Goal: Task Accomplishment & Management: Complete application form

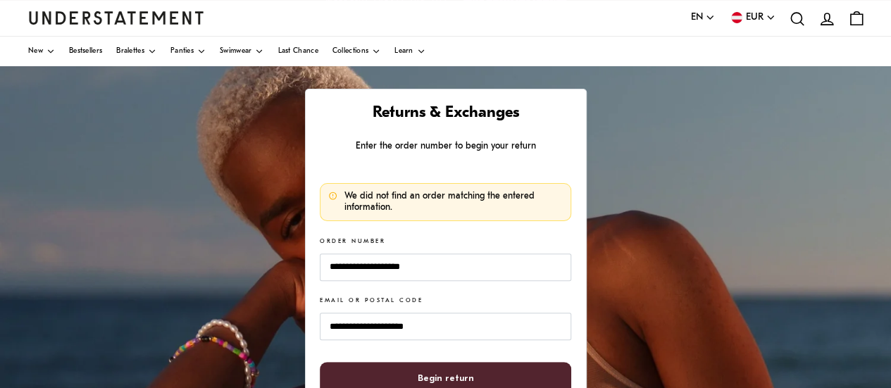
scroll to position [104, 0]
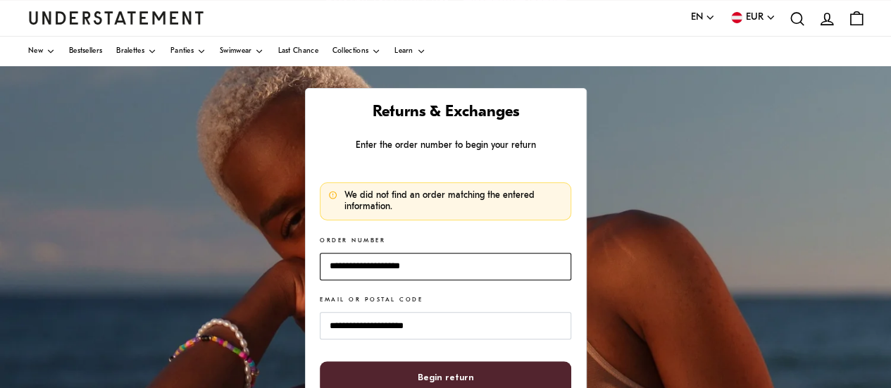
click at [434, 266] on input "**********" at bounding box center [445, 266] width 251 height 27
drag, startPoint x: 434, startPoint y: 266, endPoint x: 320, endPoint y: 264, distance: 114.1
click at [320, 264] on input "**********" at bounding box center [445, 266] width 251 height 27
paste input
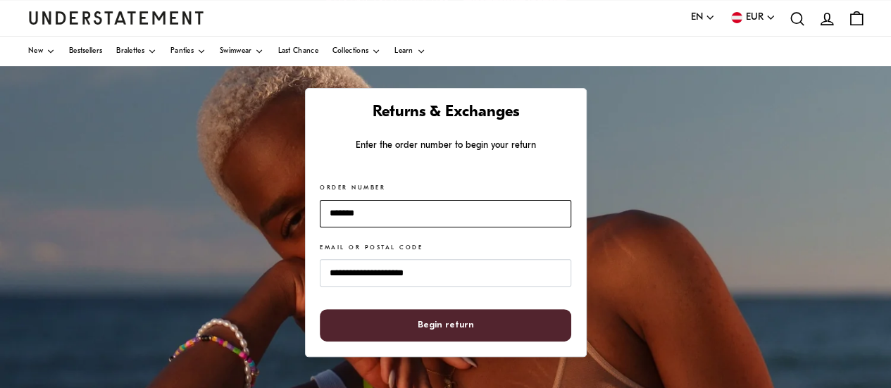
type input "*******"
click at [412, 332] on span "Begin return" at bounding box center [445, 326] width 220 height 32
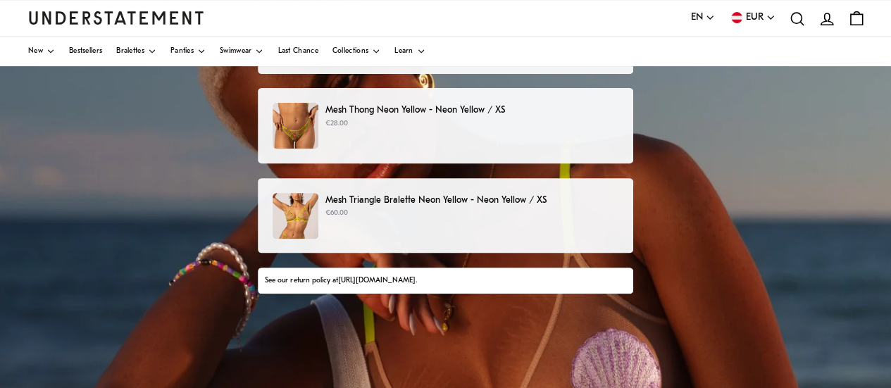
scroll to position [189, 0]
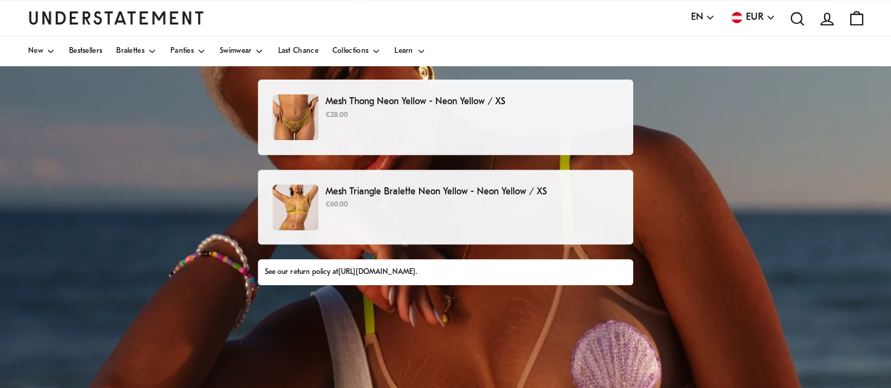
click at [396, 199] on p "Mesh Triangle Bralette Neon Yellow - Neon Yellow / XS" at bounding box center [471, 192] width 293 height 15
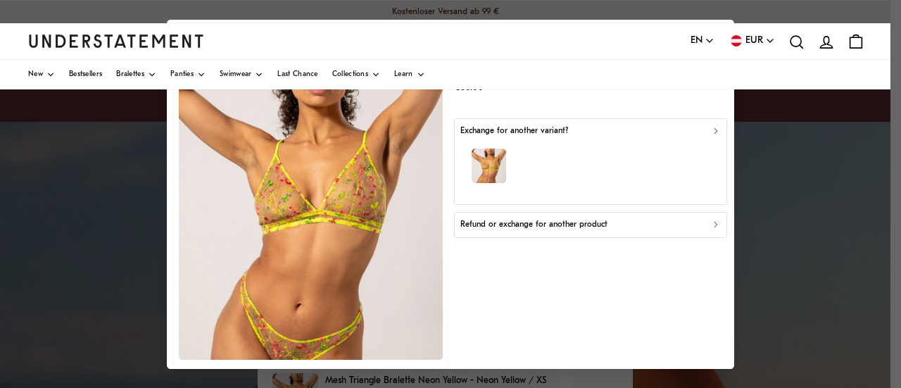
click at [711, 225] on icon "button" at bounding box center [716, 225] width 10 height 10
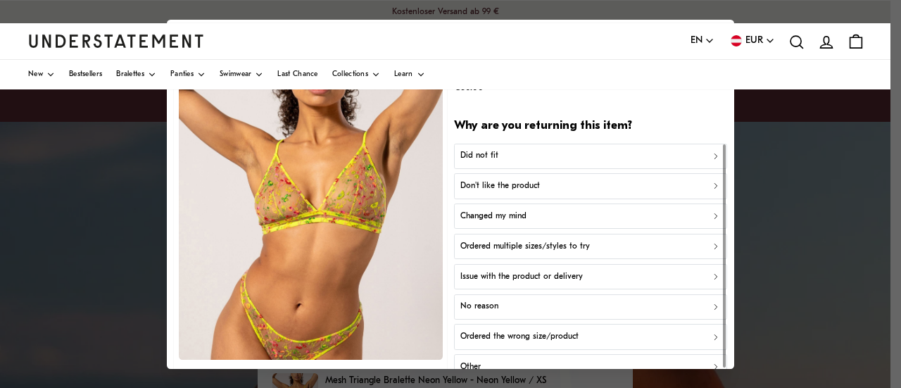
click at [620, 155] on div "Did not fit" at bounding box center [591, 155] width 261 height 13
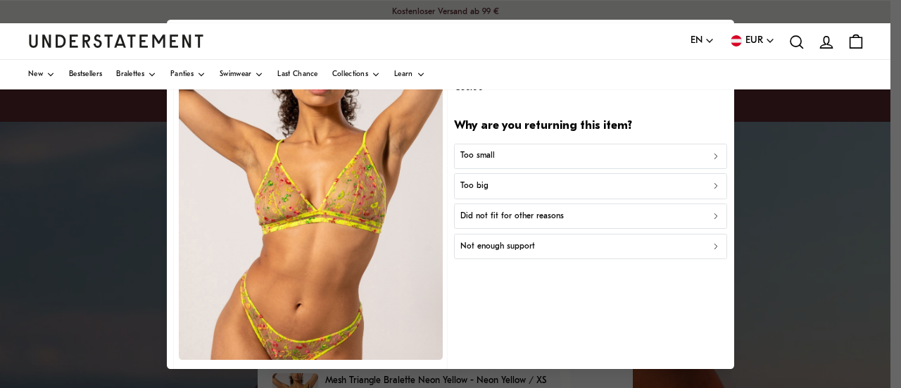
click at [620, 155] on div "Too small" at bounding box center [591, 155] width 261 height 13
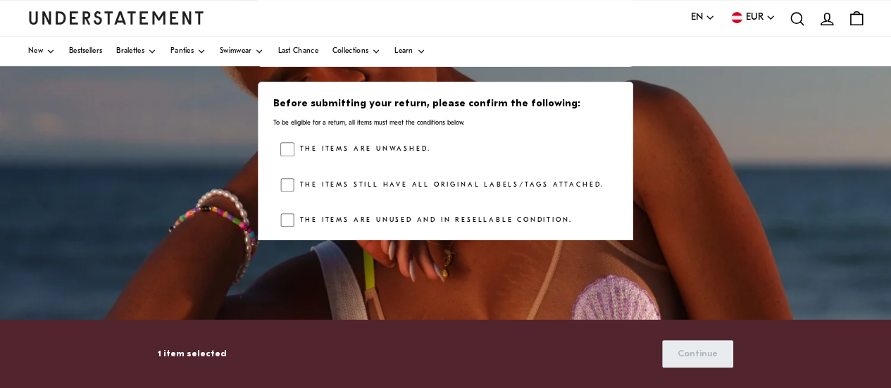
scroll to position [181, 0]
click at [280, 146] on div "Before submitting your return, please confirm the following: To be eligible for…" at bounding box center [445, 165] width 375 height 168
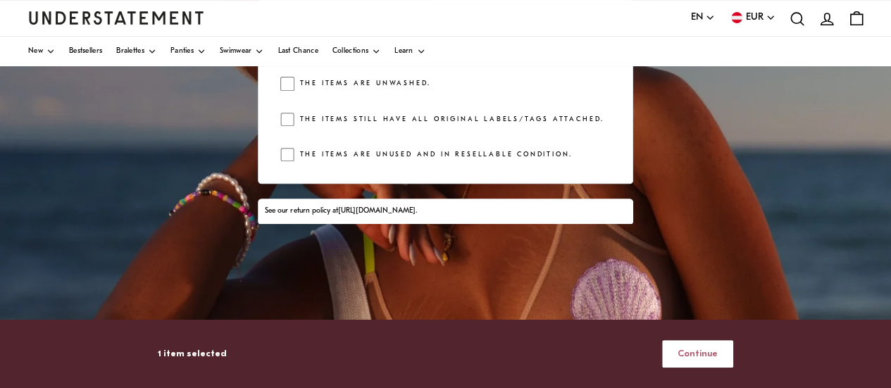
scroll to position [338, 0]
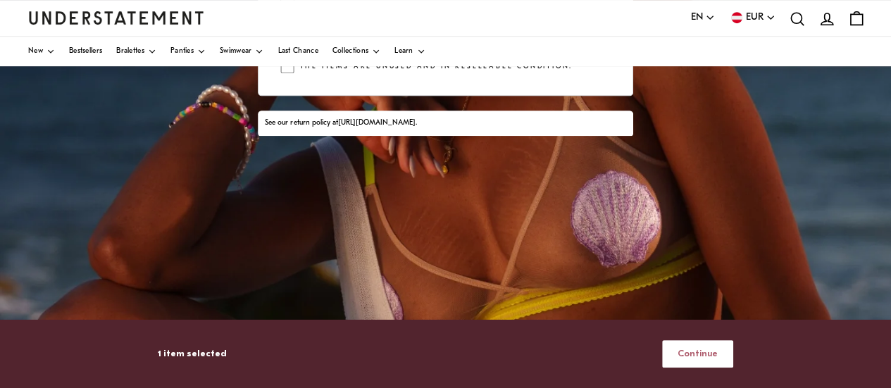
click at [697, 362] on span "Continue" at bounding box center [698, 354] width 40 height 26
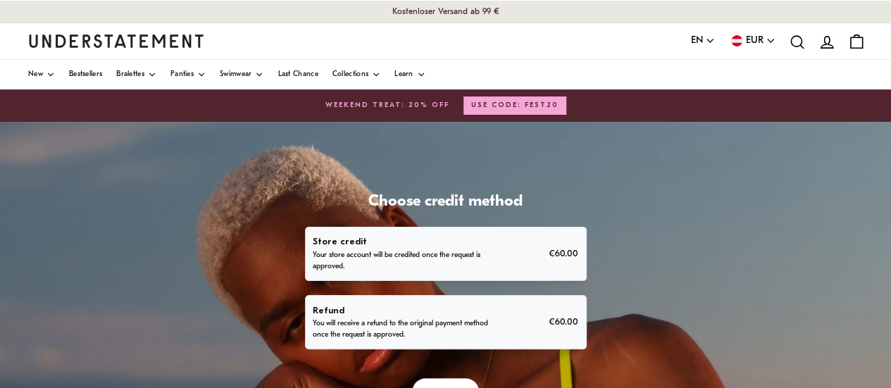
scroll to position [100, 0]
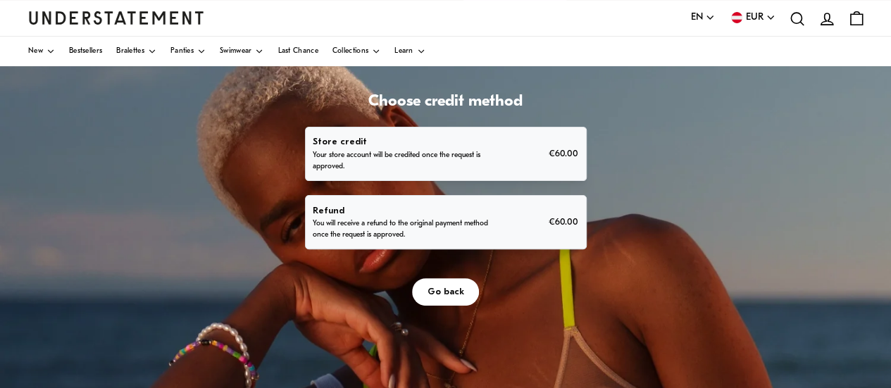
click at [453, 226] on p "You will receive a refund to the original payment method once the request is ap…" at bounding box center [401, 229] width 177 height 23
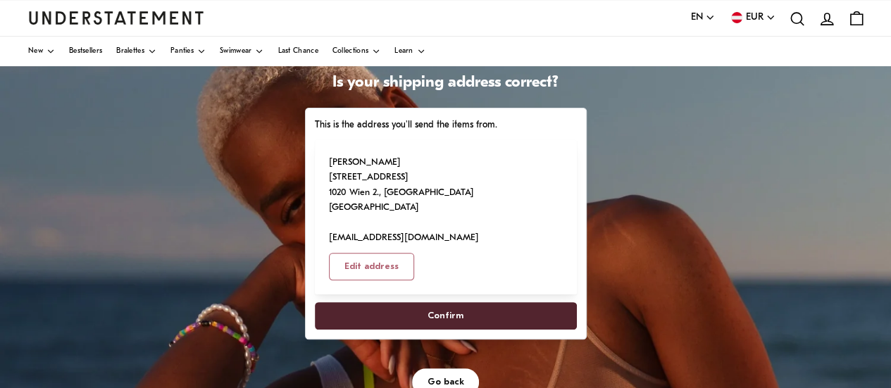
scroll to position [120, 0]
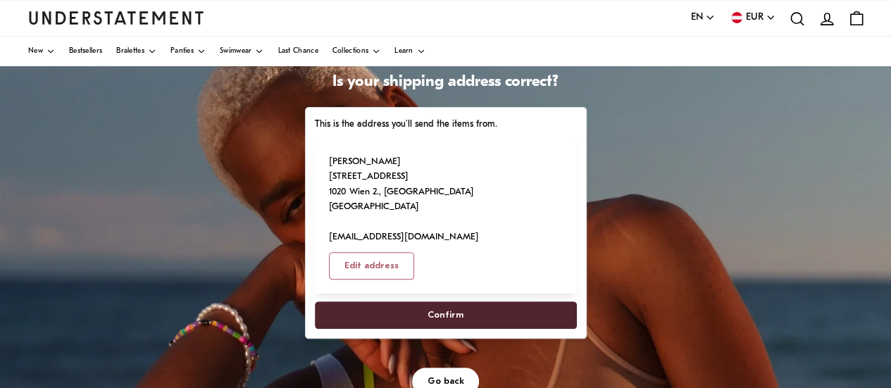
click at [418, 302] on span "Confirm" at bounding box center [445, 315] width 231 height 26
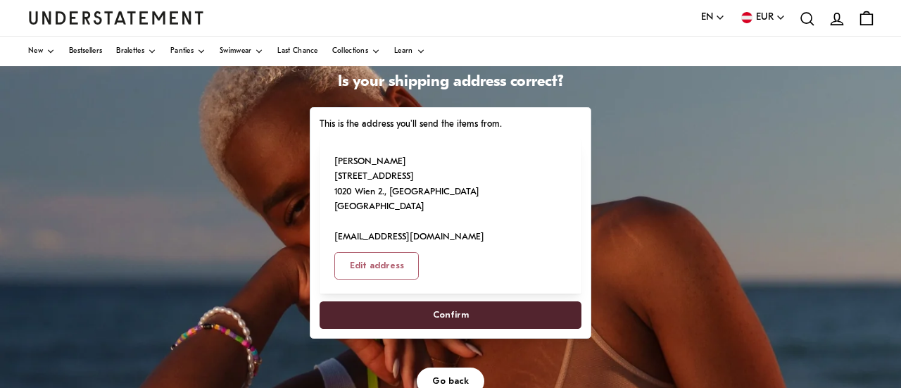
select select "**"
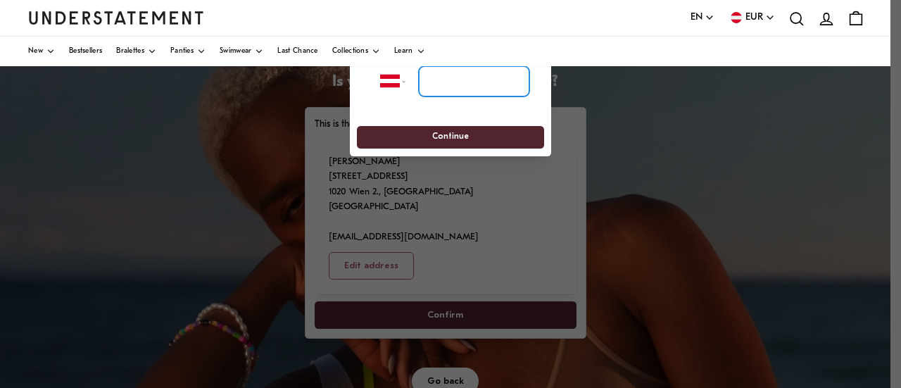
click at [451, 89] on input "tel" at bounding box center [474, 80] width 111 height 31
click at [603, 208] on div at bounding box center [450, 194] width 901 height 388
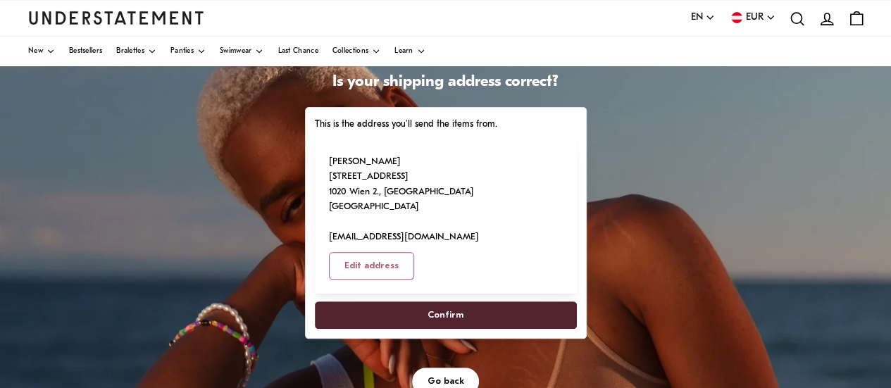
click at [473, 302] on span "Confirm" at bounding box center [445, 315] width 231 height 26
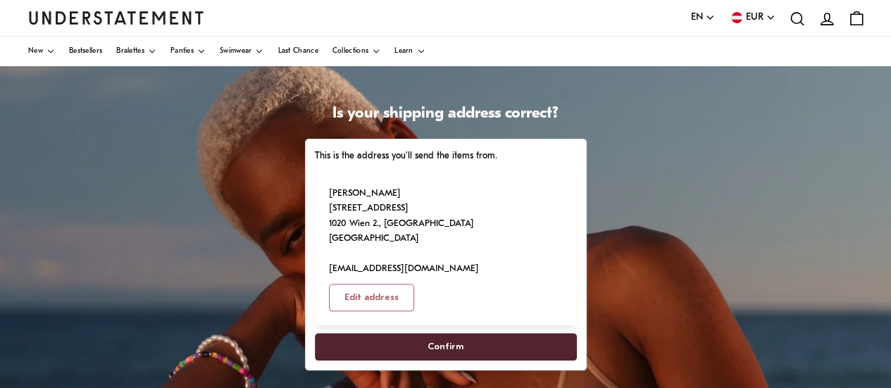
scroll to position [87, 0]
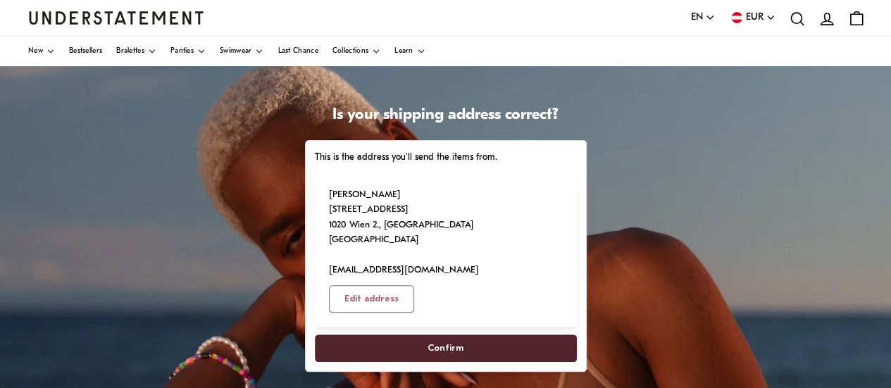
click at [427, 335] on span "Confirm" at bounding box center [445, 348] width 231 height 26
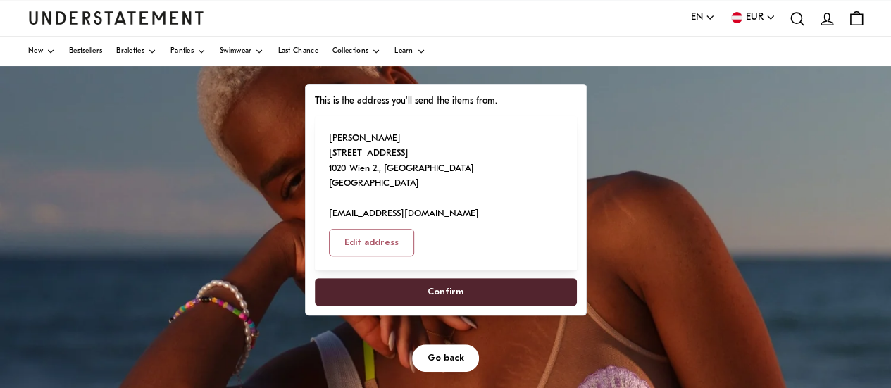
scroll to position [209, 0]
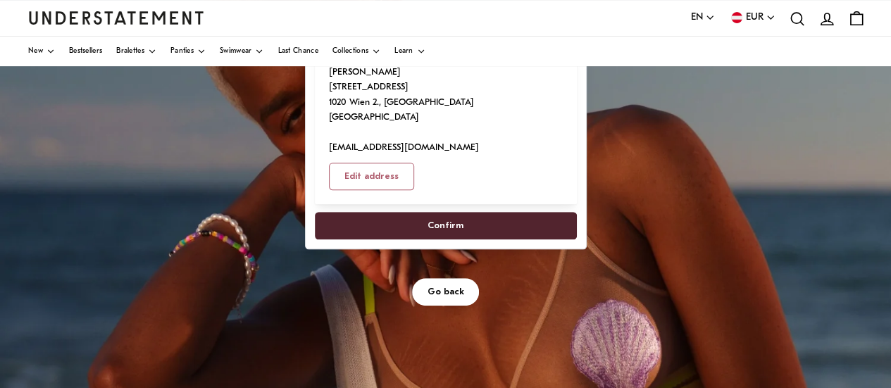
click at [447, 213] on span "Confirm" at bounding box center [445, 226] width 36 height 26
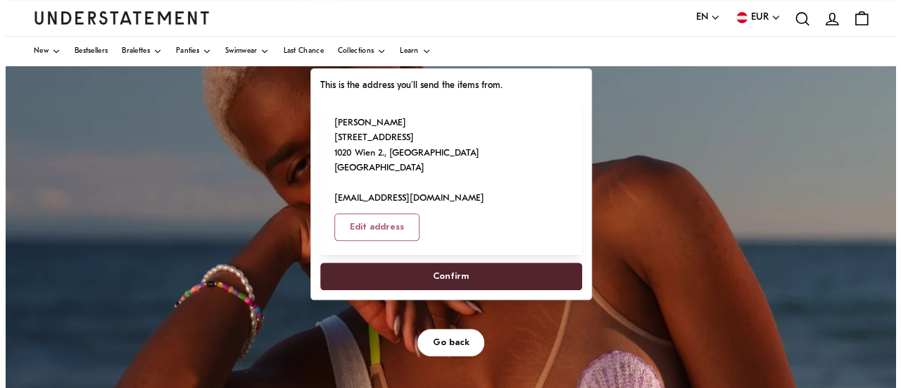
scroll to position [166, 0]
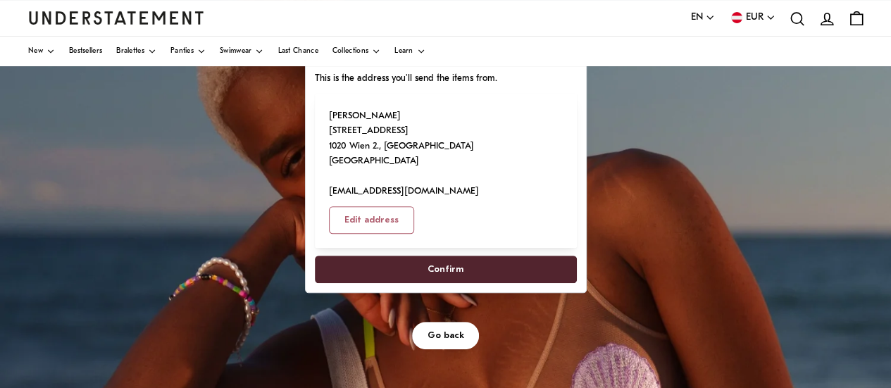
click at [399, 207] on span "Edit address" at bounding box center [371, 220] width 54 height 26
select select "**"
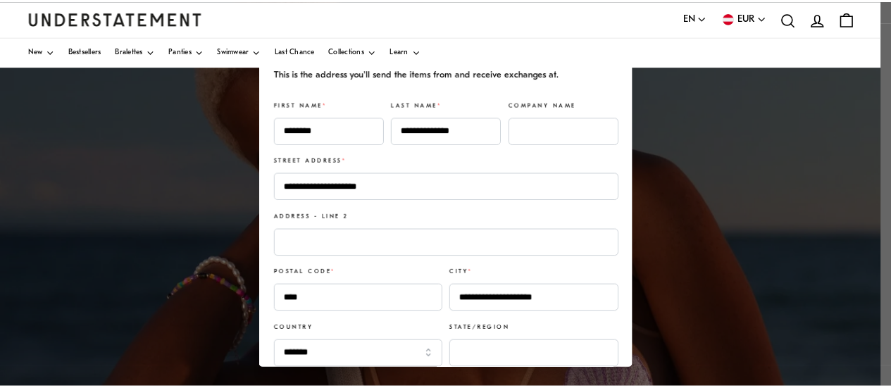
scroll to position [117, 0]
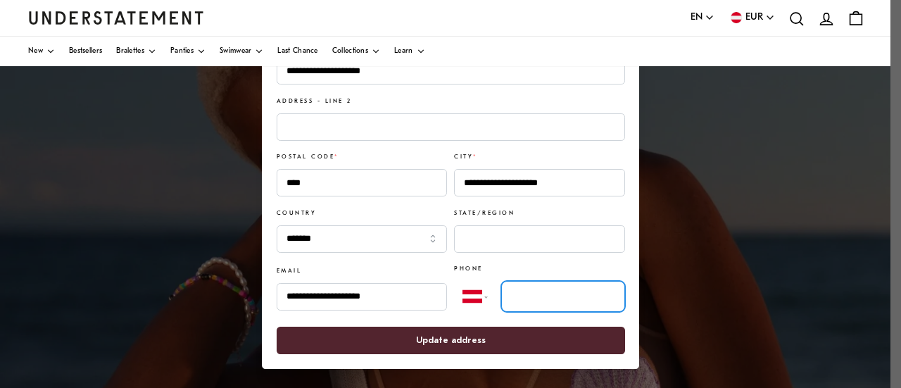
click at [525, 306] on input "tel" at bounding box center [563, 296] width 124 height 31
type input "**********"
click at [427, 342] on span "Update address" at bounding box center [451, 340] width 70 height 26
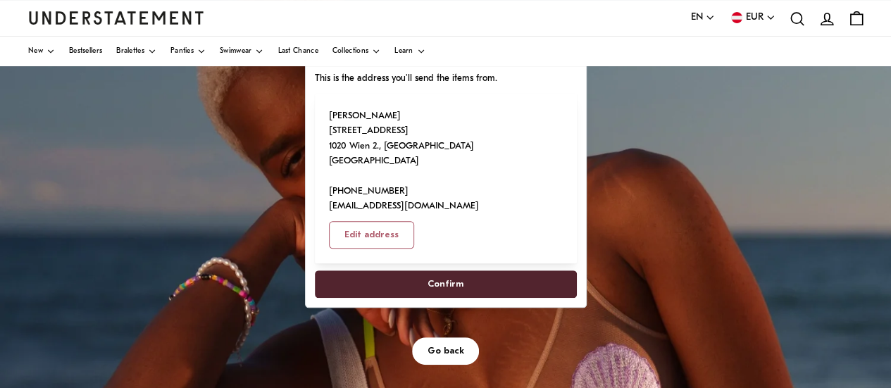
click at [458, 271] on span "Confirm" at bounding box center [445, 284] width 36 height 26
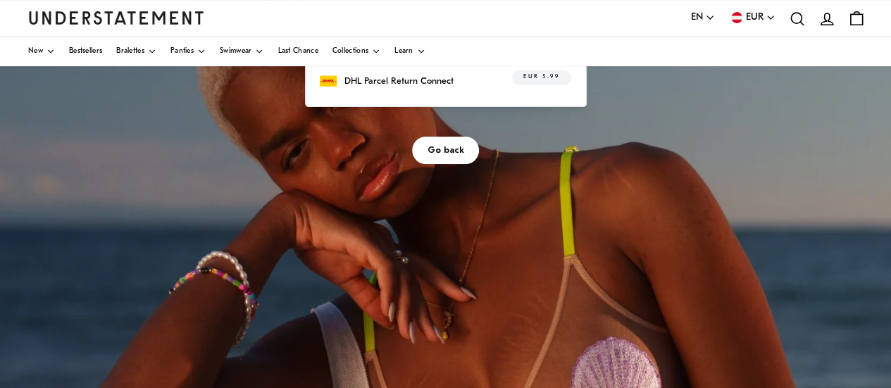
scroll to position [114, 0]
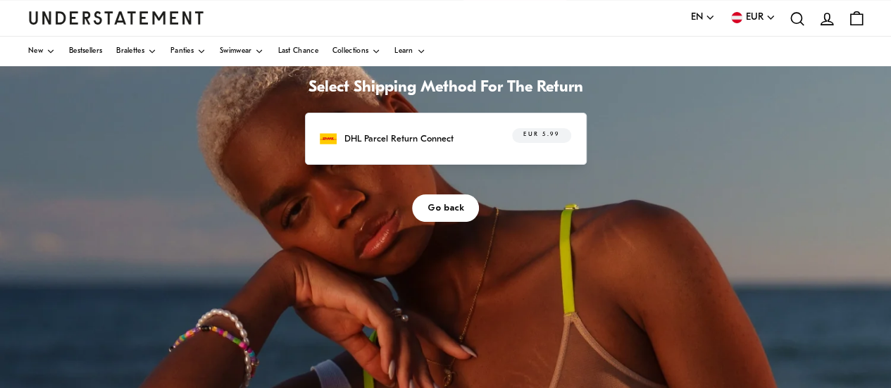
click at [439, 211] on span "Go back" at bounding box center [445, 208] width 37 height 26
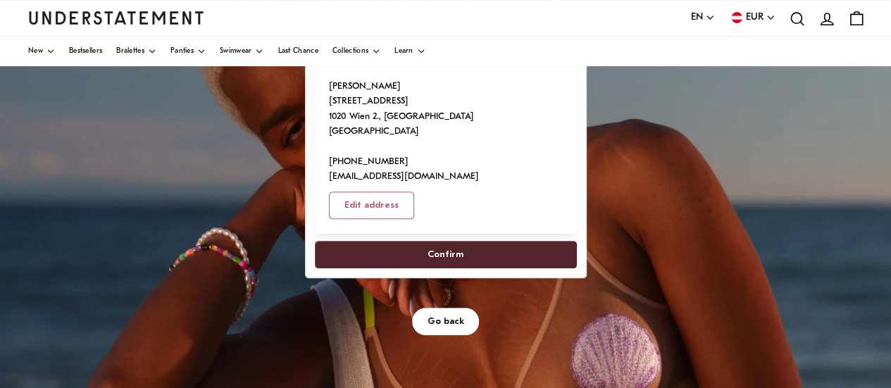
scroll to position [203, 0]
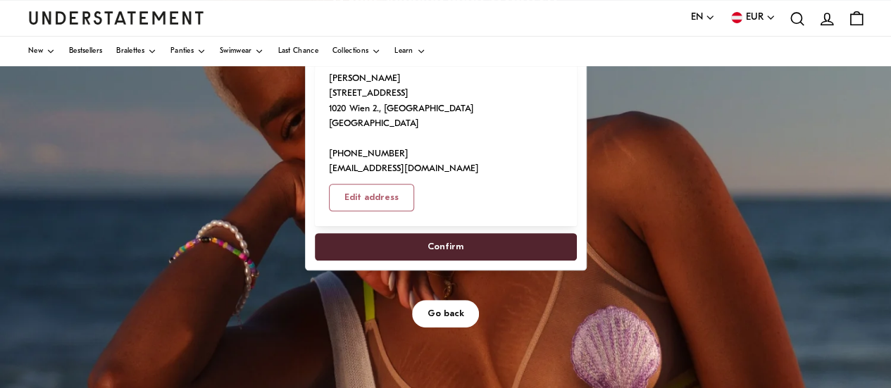
click at [421, 234] on span "Confirm" at bounding box center [445, 247] width 231 height 26
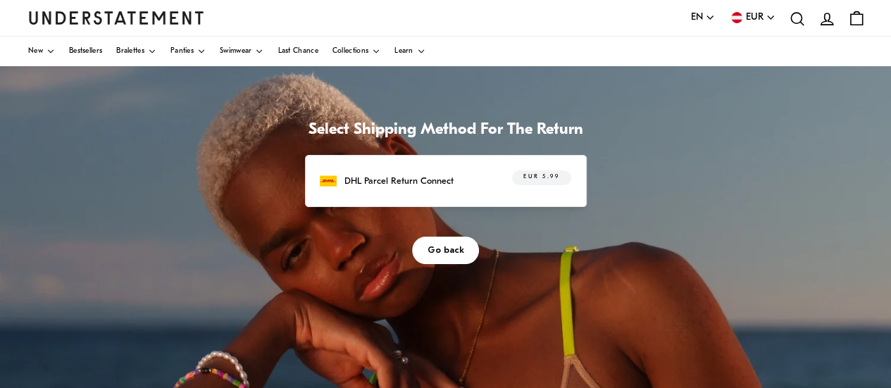
scroll to position [69, 0]
